Goal: Find contact information: Find contact information

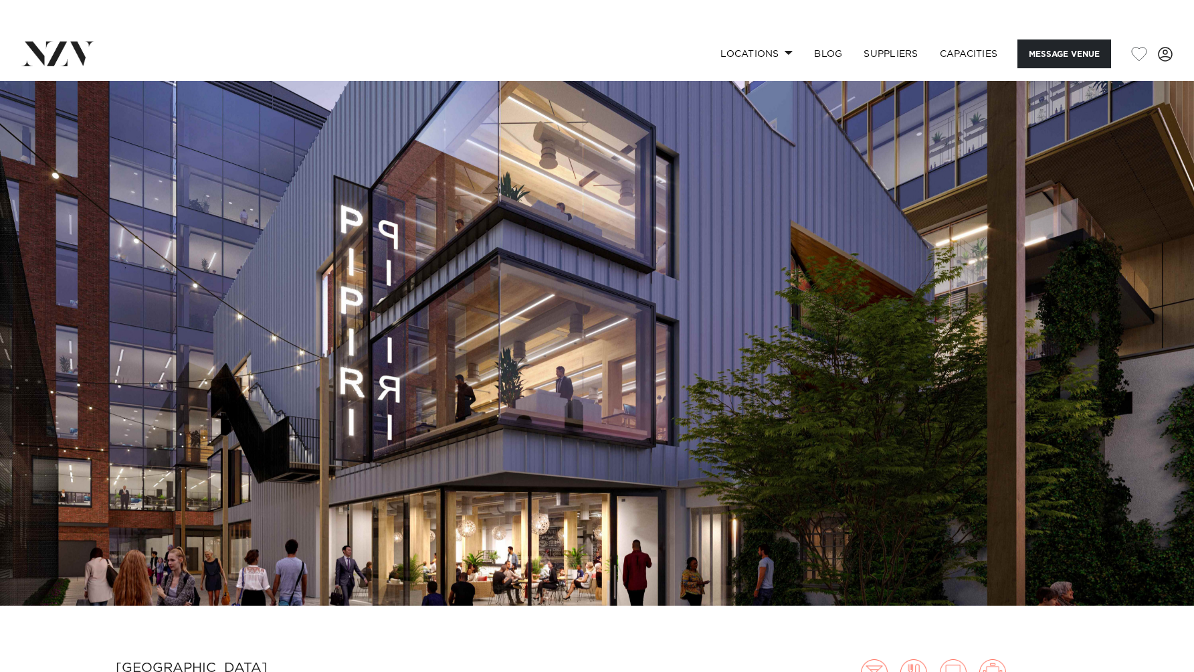
scroll to position [89, 0]
click at [782, 56] on link "Locations" at bounding box center [757, 53] width 94 height 29
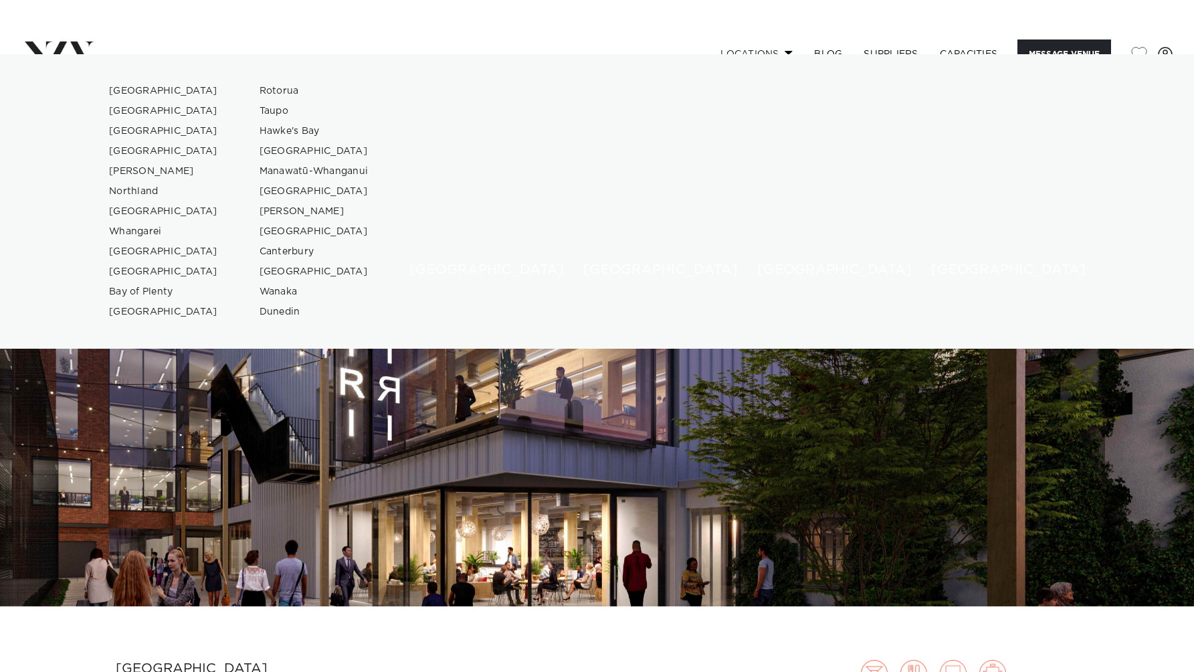
click at [782, 56] on ul "Auckland Wellington Christchurch Queenstown Hamilton Northland Bay of Islands W…" at bounding box center [597, 201] width 1194 height 294
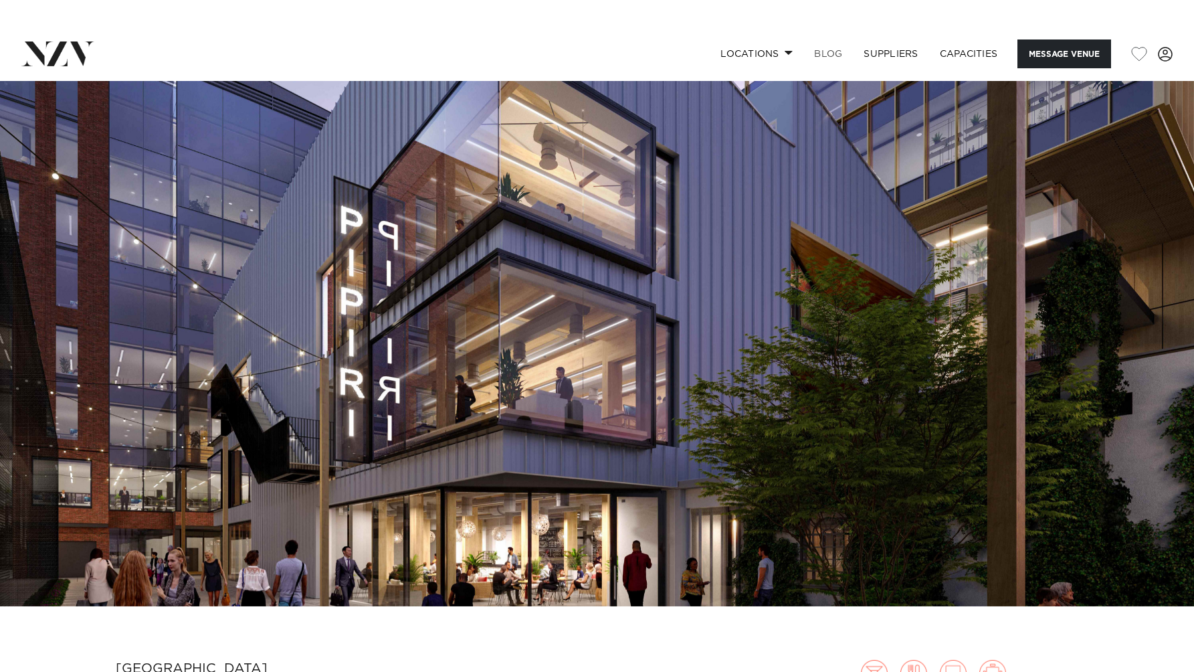
click at [840, 54] on link "BLOG" at bounding box center [828, 53] width 50 height 29
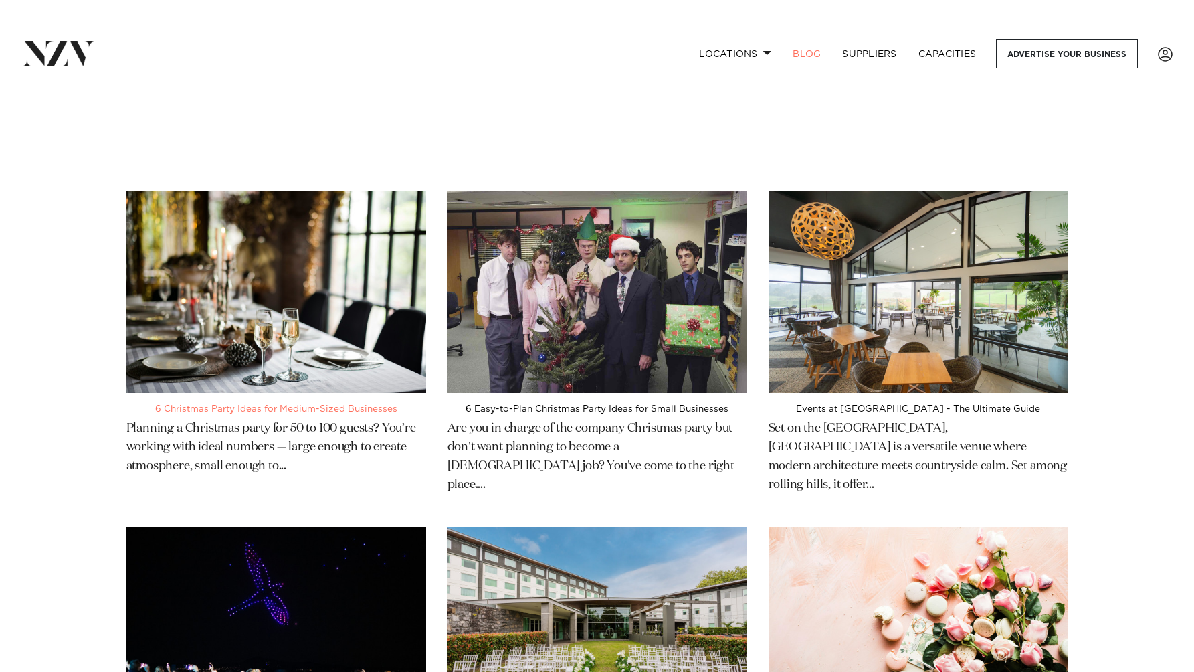
click at [371, 402] on div "6 Christmas Party Ideas for Medium-Sized Businesses Planning a Christmas party …" at bounding box center [276, 442] width 321 height 99
click at [57, 43] on img at bounding box center [57, 53] width 73 height 24
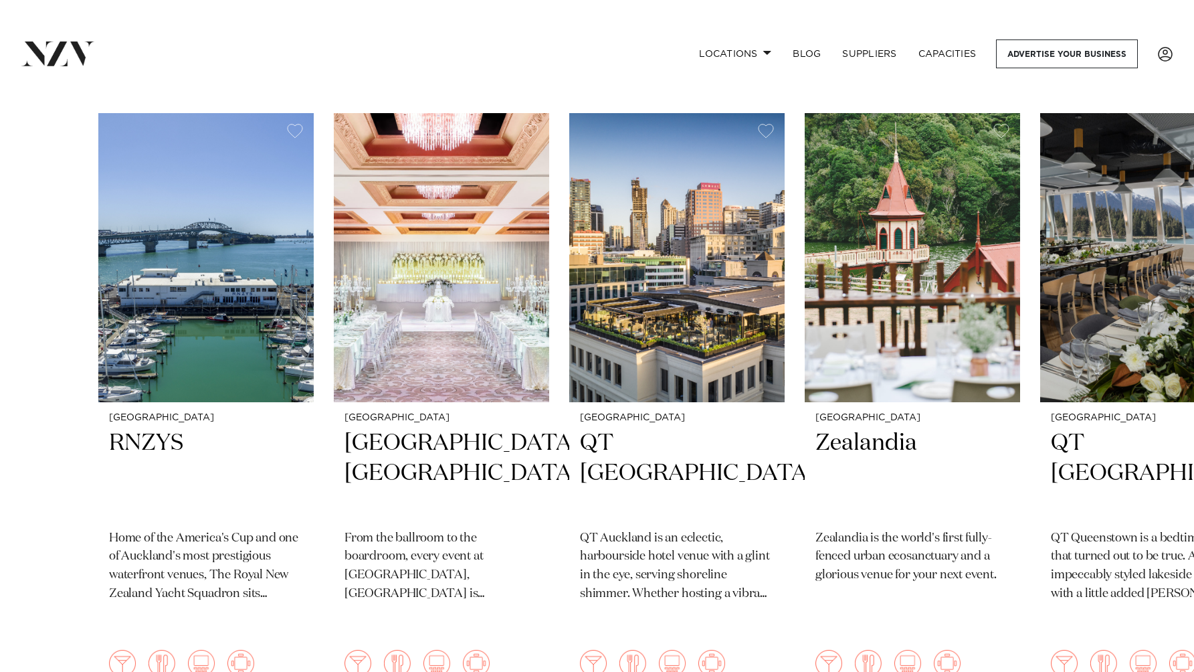
scroll to position [553, 0]
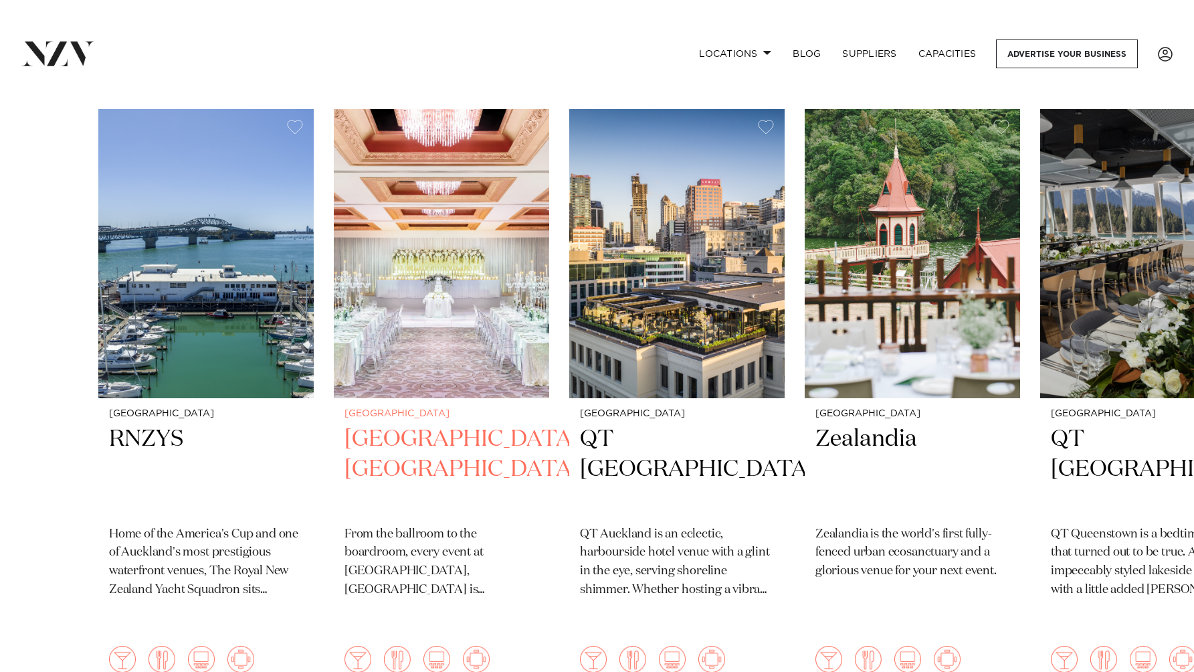
click at [427, 324] on img "2 / 48" at bounding box center [441, 253] width 215 height 289
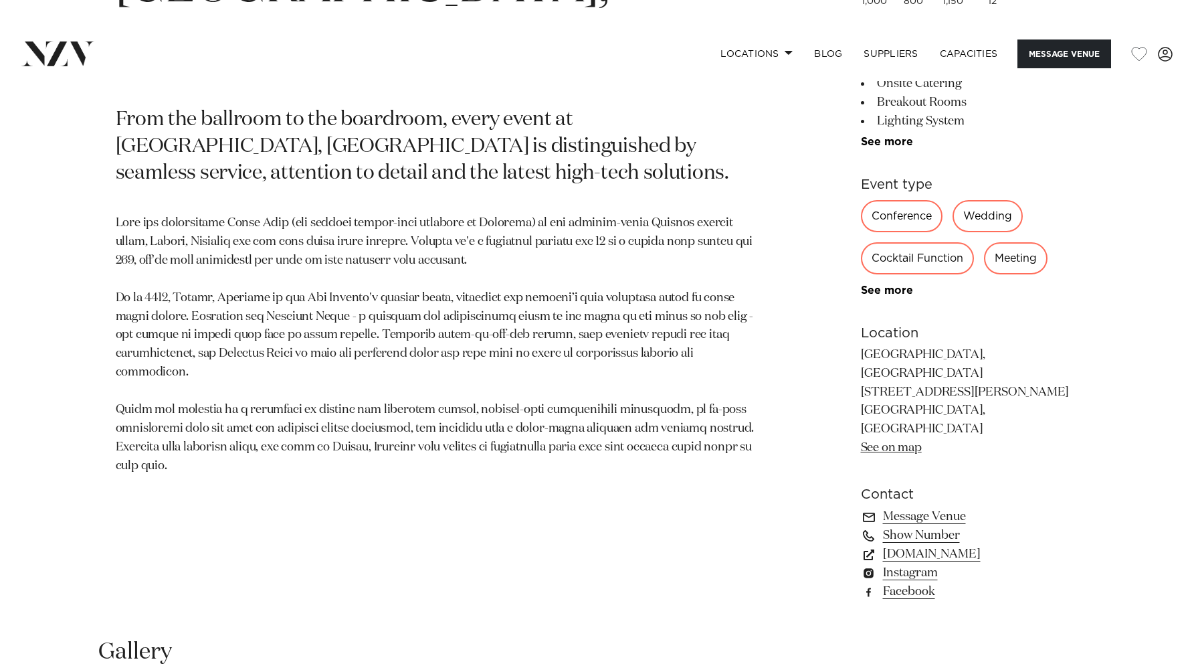
scroll to position [815, 0]
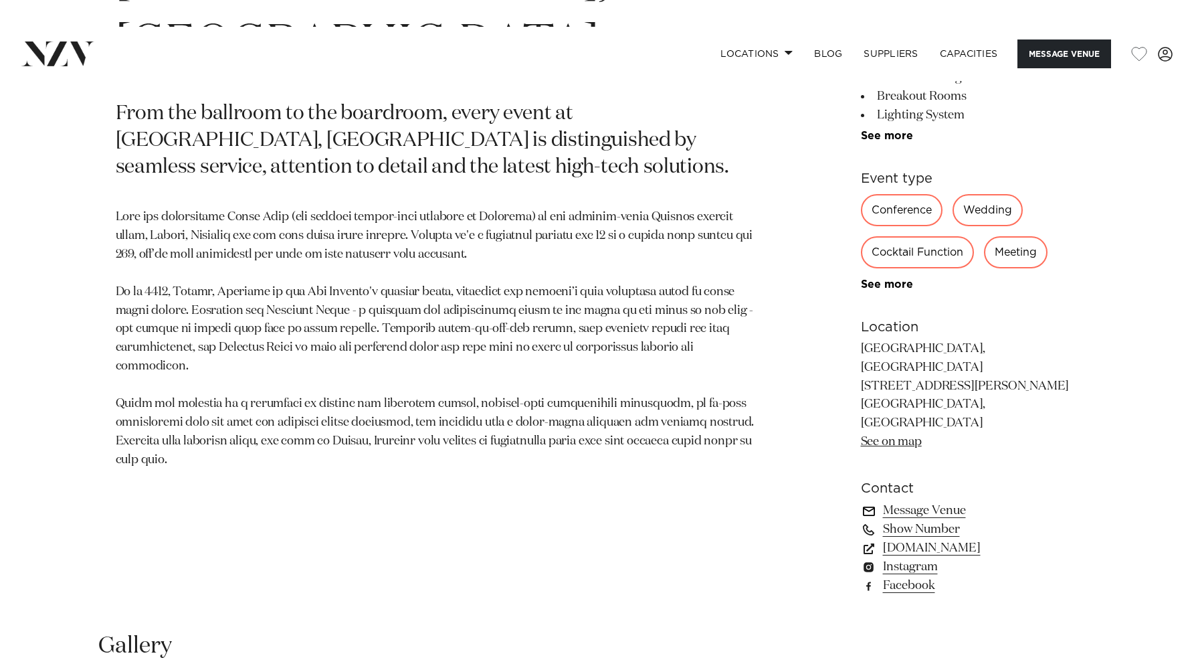
click at [930, 501] on link "Message Venue" at bounding box center [970, 510] width 218 height 19
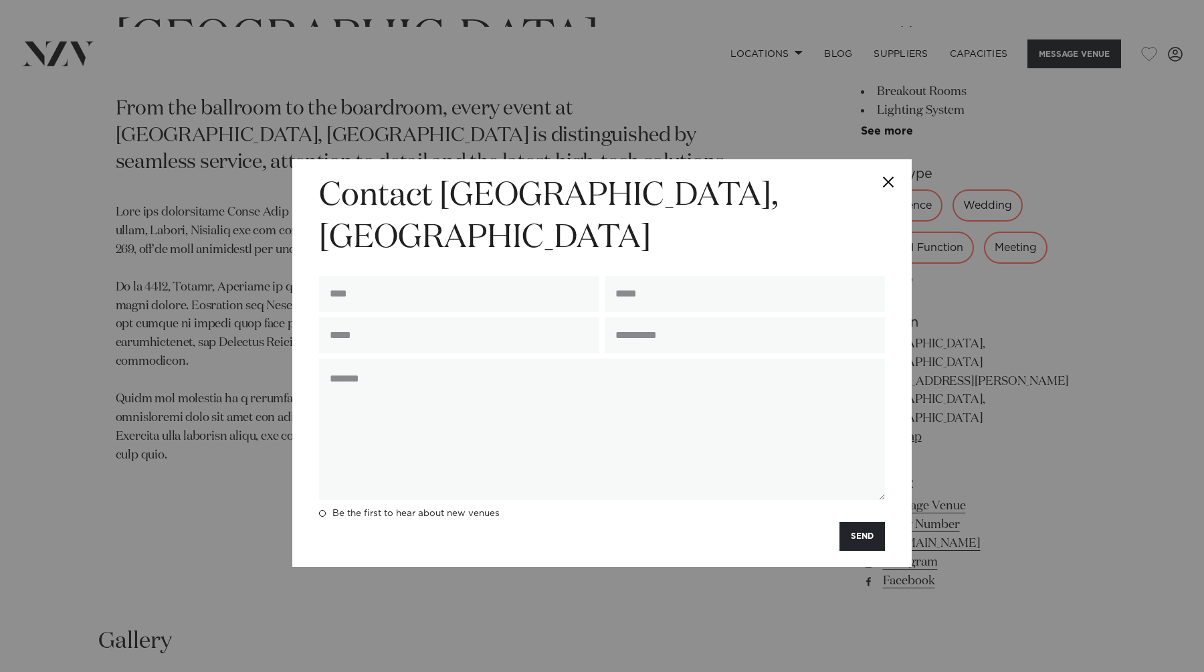
click at [613, 132] on div "**********" at bounding box center [602, 363] width 1204 height 672
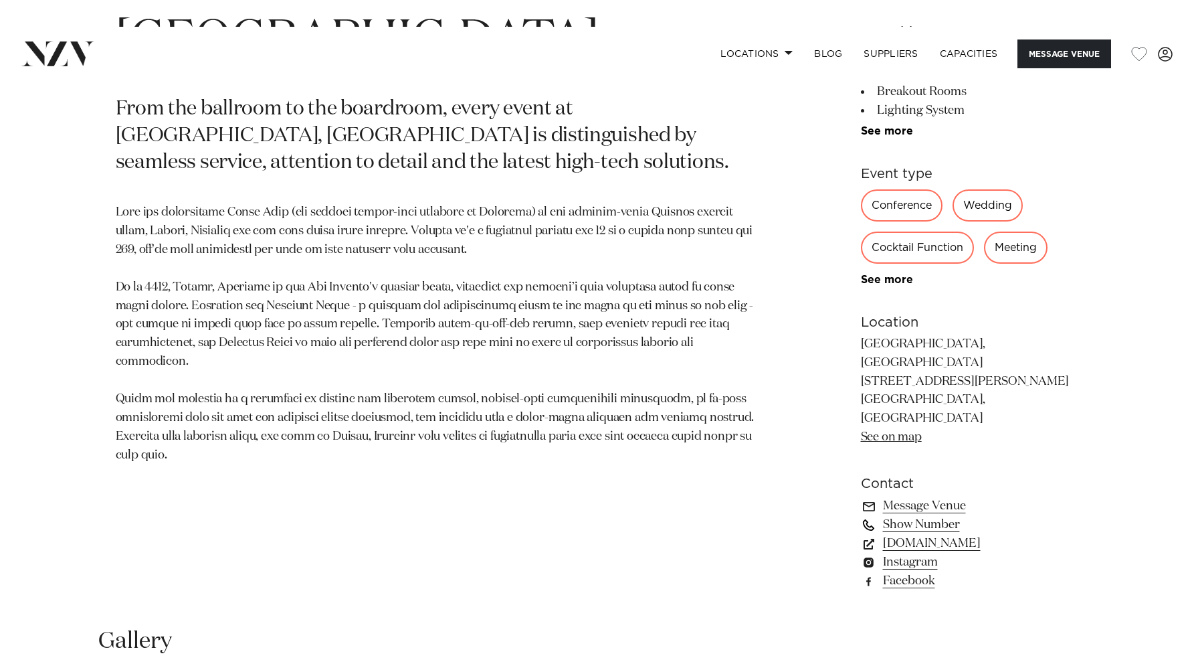
click at [906, 515] on link "Show Number" at bounding box center [970, 524] width 218 height 19
click at [928, 534] on link "[DOMAIN_NAME]" at bounding box center [970, 543] width 218 height 19
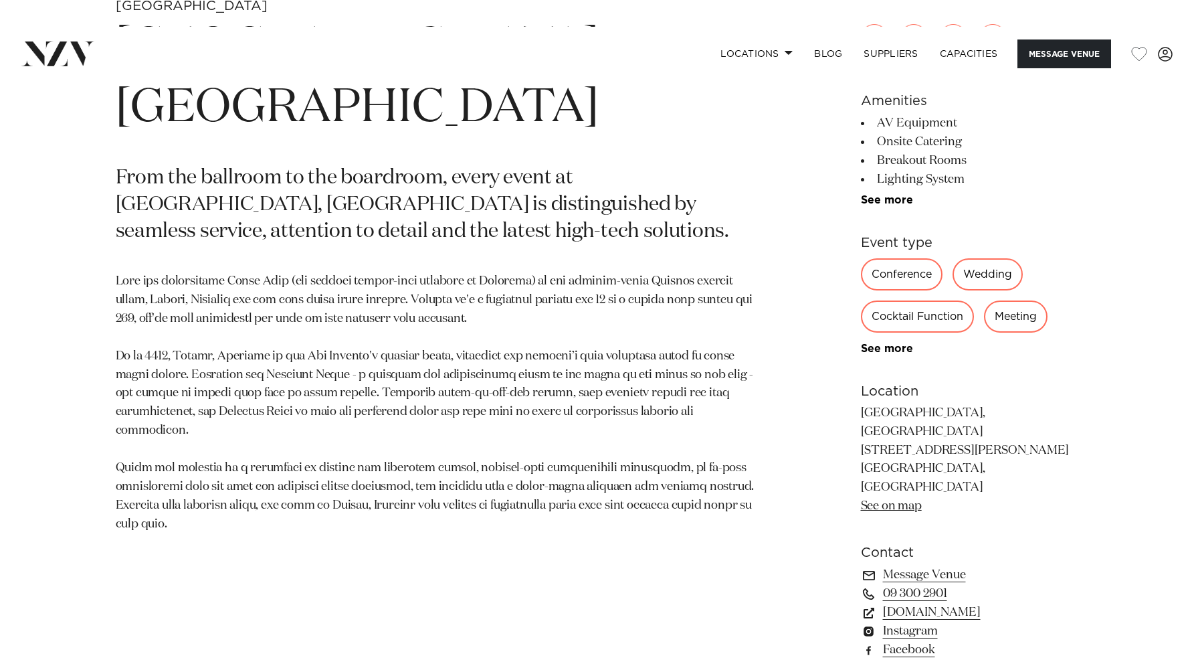
scroll to position [0, 0]
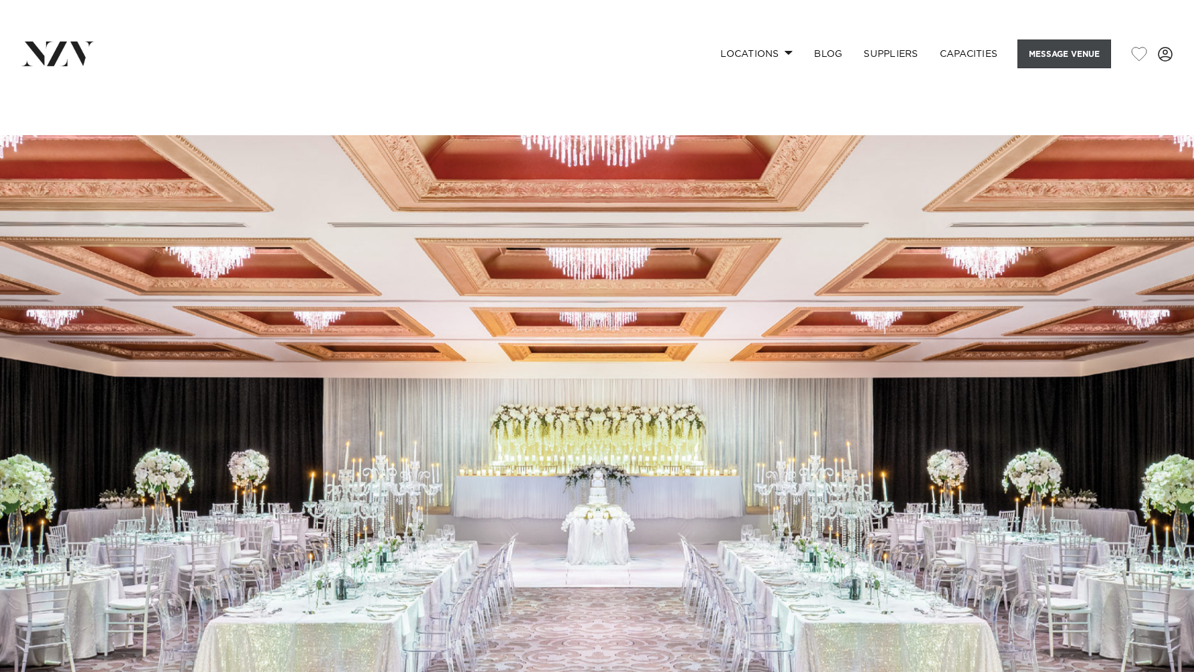
click at [1054, 57] on button "Message Venue" at bounding box center [1064, 53] width 94 height 29
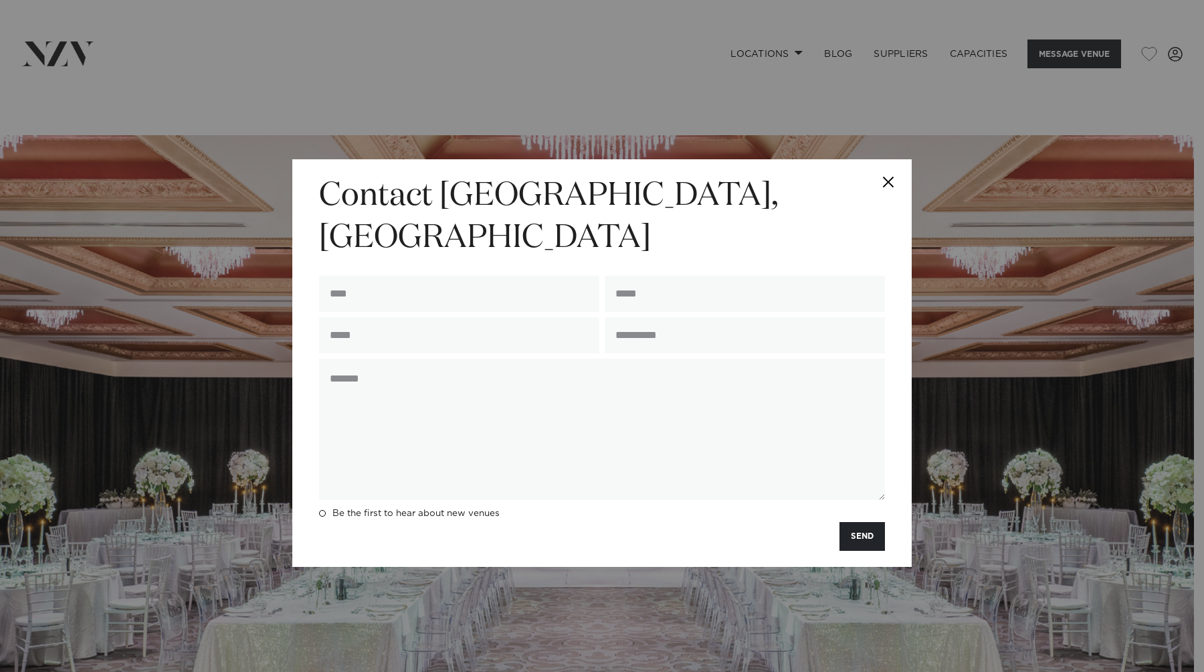
click at [760, 73] on div "**********" at bounding box center [602, 363] width 1204 height 672
